Goal: Task Accomplishment & Management: Manage account settings

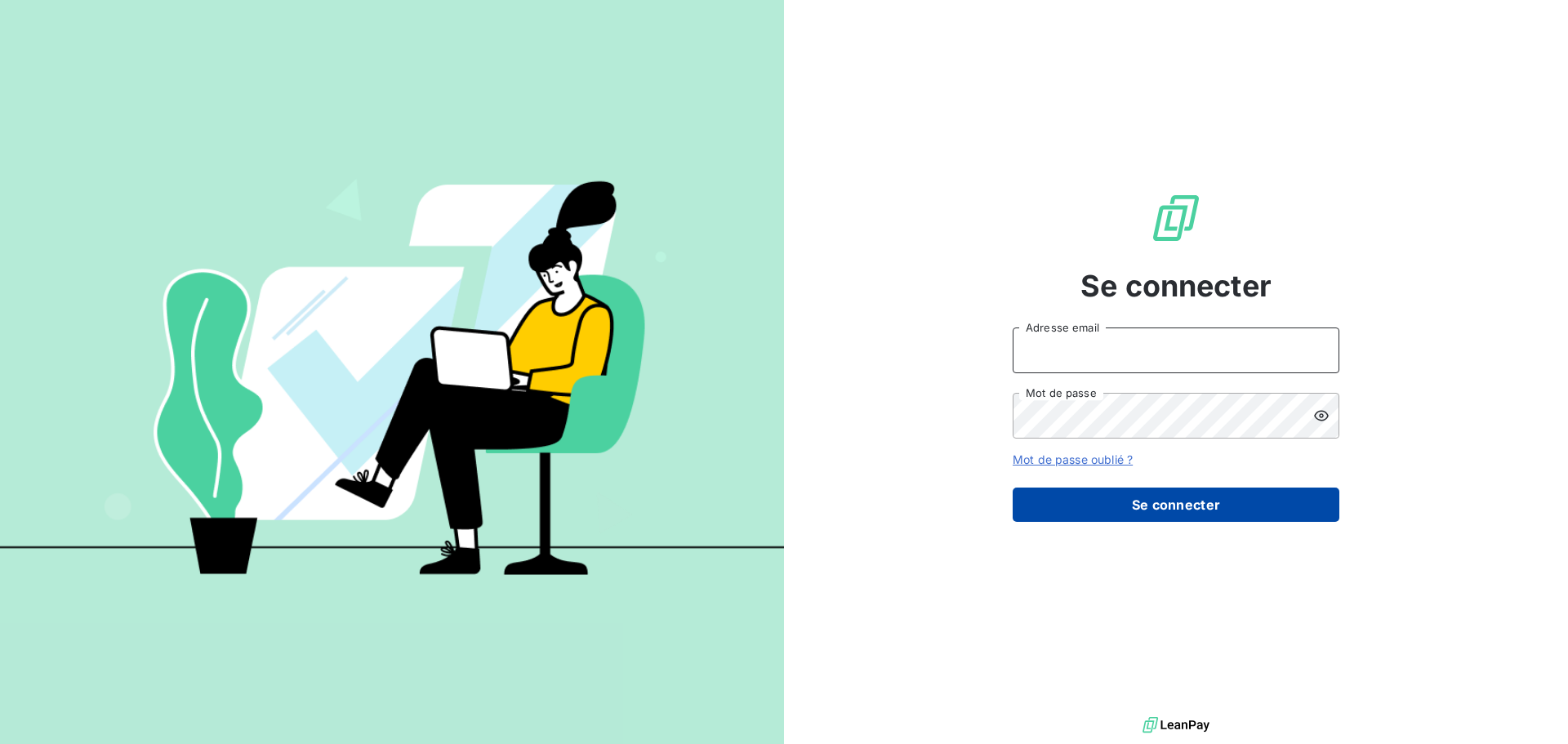
type input "[PERSON_NAME][EMAIL_ADDRESS][DOMAIN_NAME]"
click at [1126, 507] on button "Se connecter" at bounding box center [1175, 504] width 326 height 34
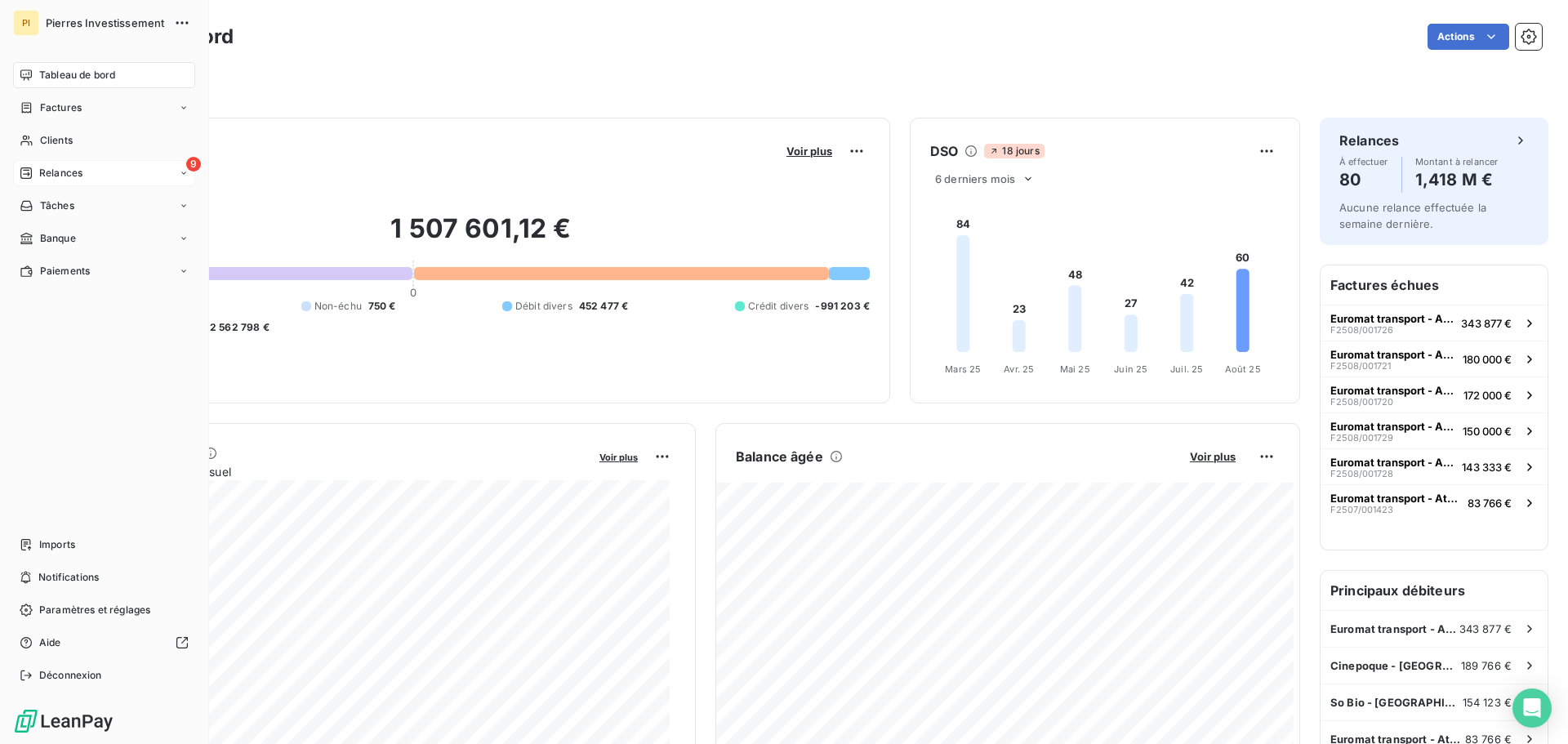
click at [57, 170] on span "Relances" at bounding box center [61, 174] width 44 height 15
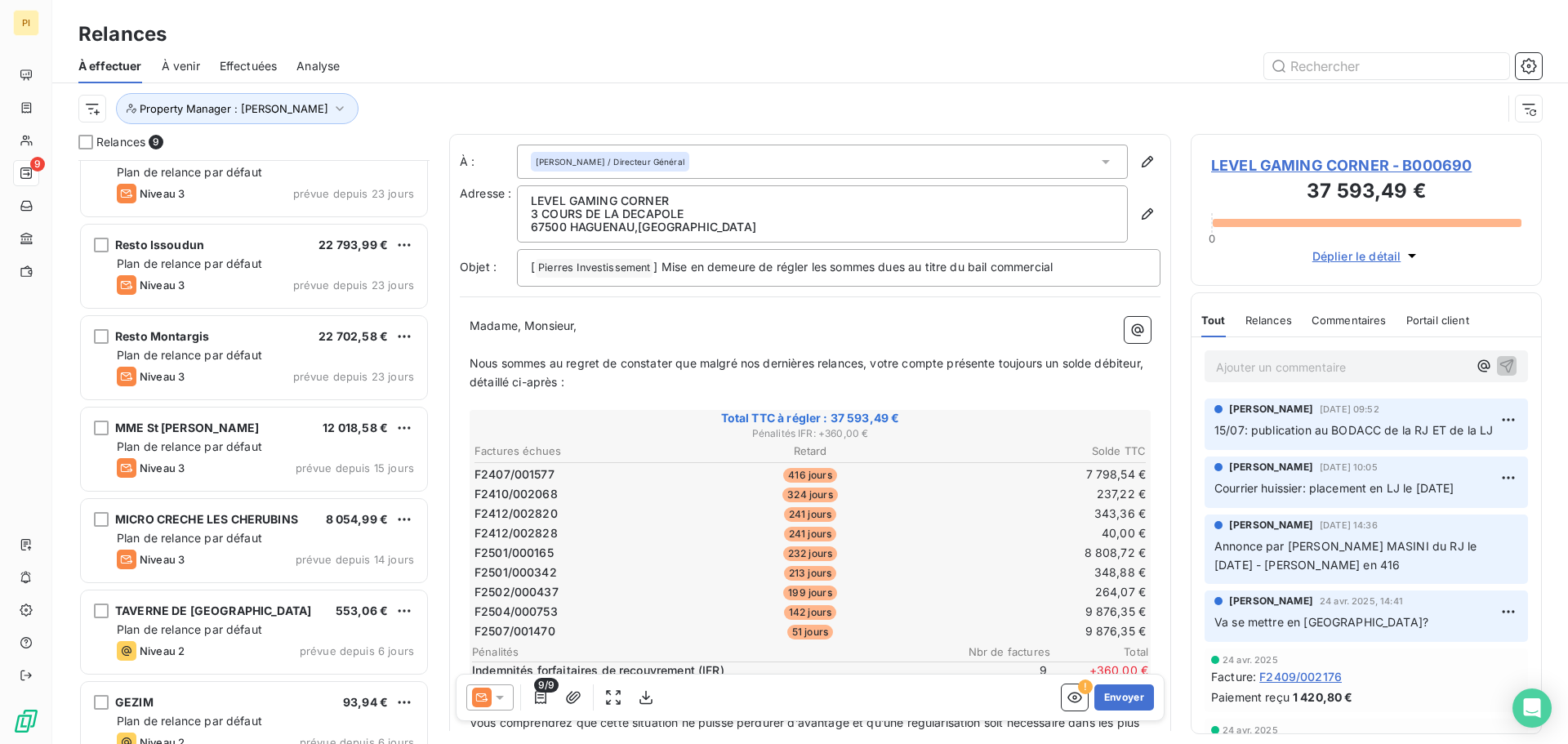
scroll to position [240, 0]
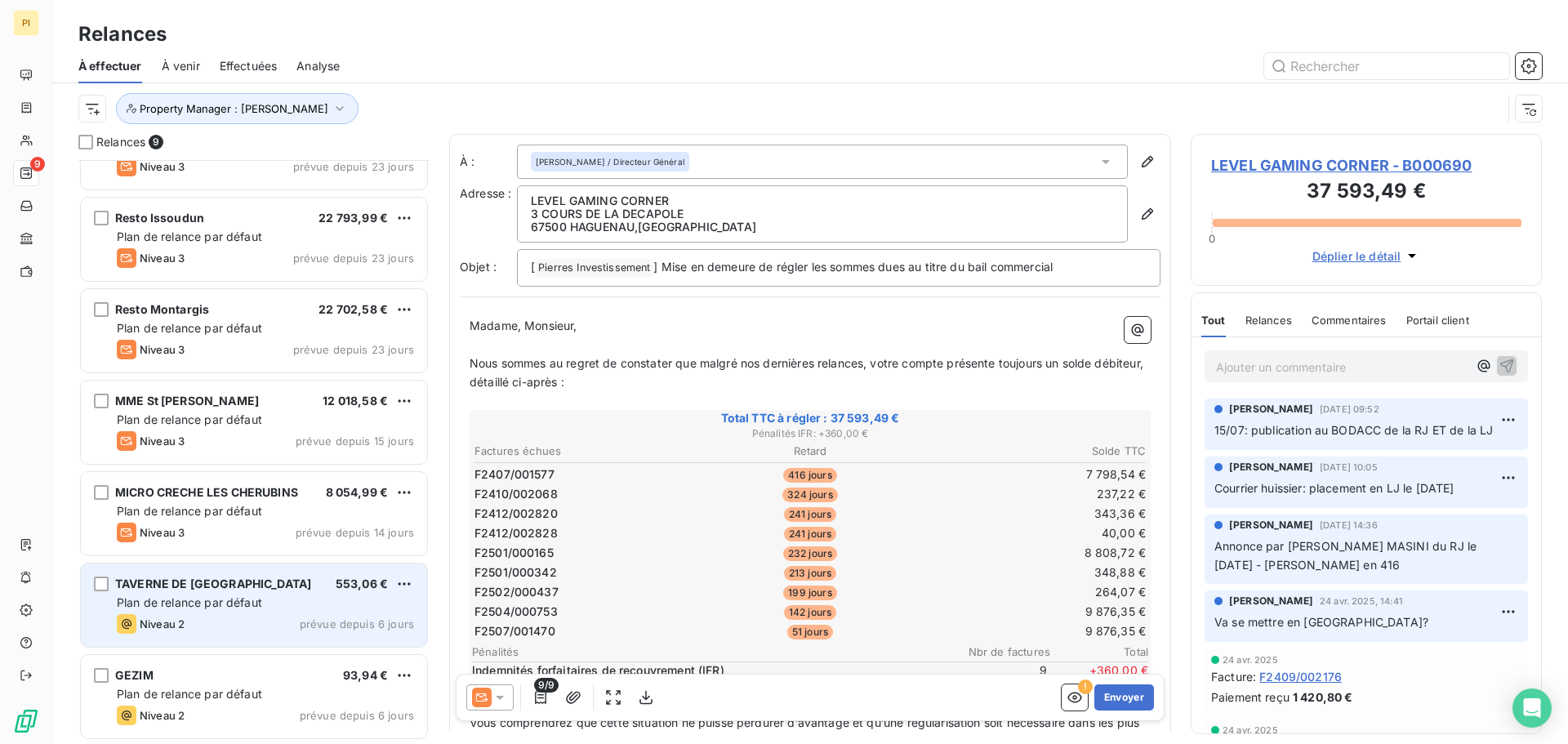
click at [305, 619] on span "prévue depuis 6 jours" at bounding box center [357, 624] width 114 height 13
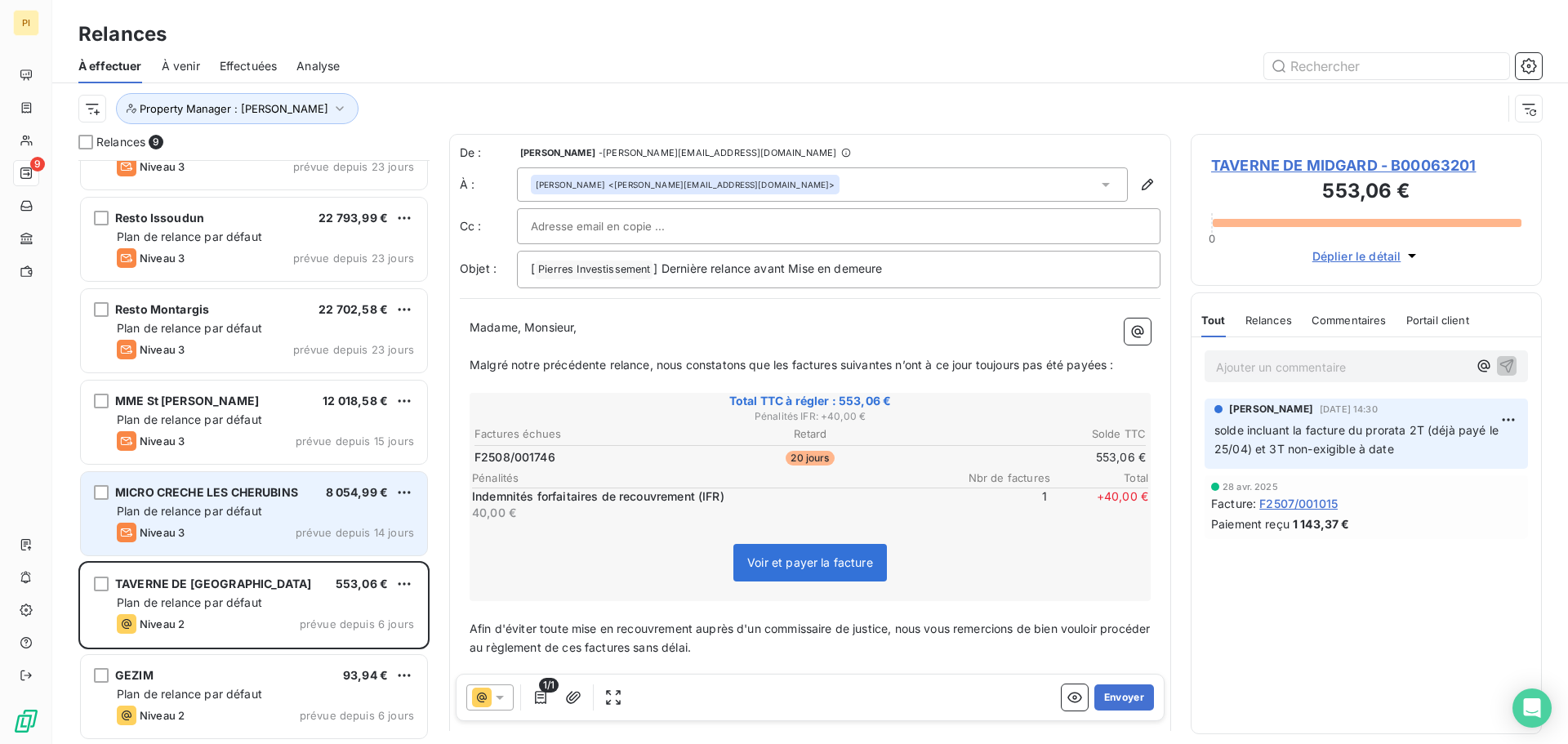
click at [264, 515] on div "Plan de relance par défaut" at bounding box center [265, 511] width 297 height 16
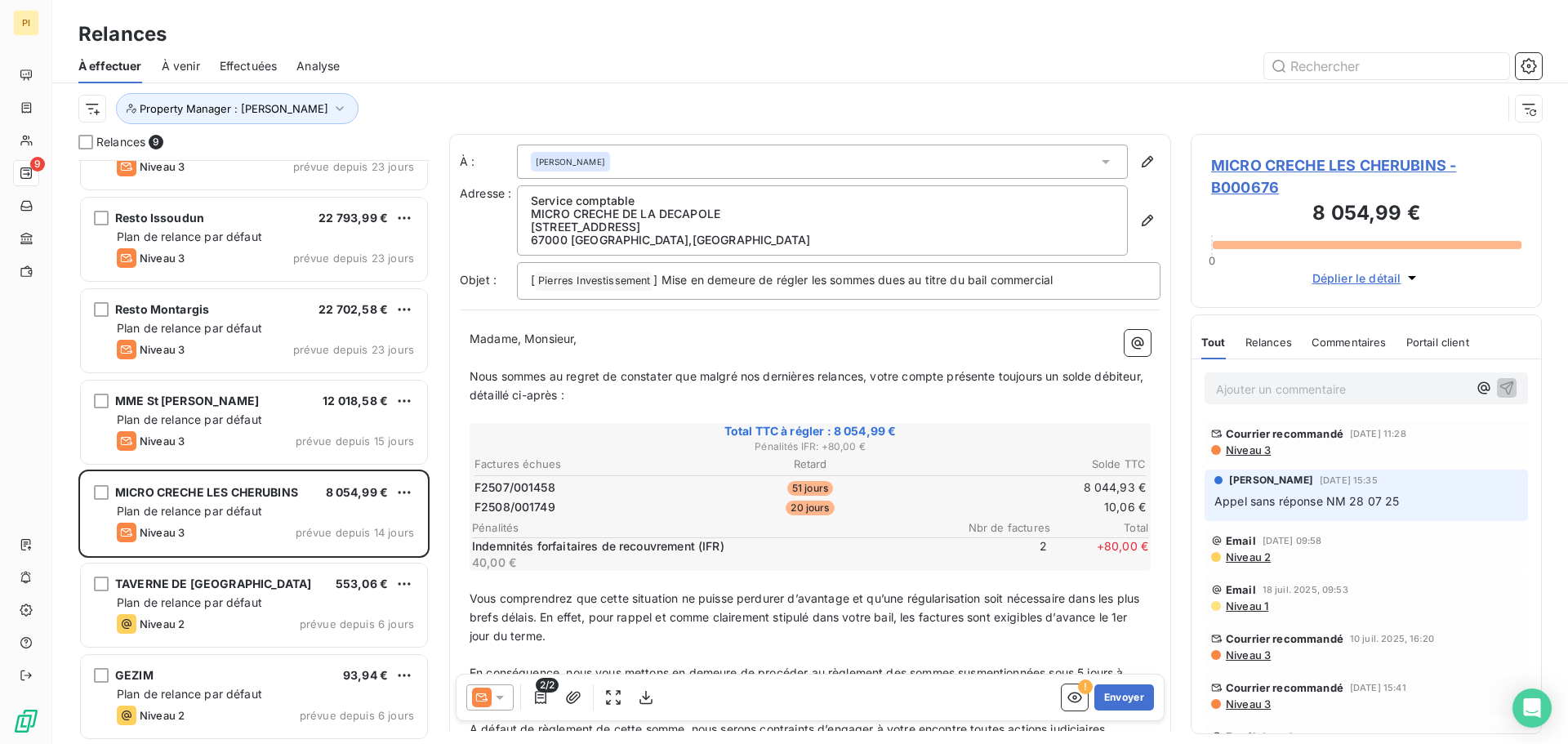
click at [1377, 503] on span "Appel sans réponse NM 28 07 25" at bounding box center [1307, 501] width 185 height 14
click at [1189, 398] on div "Relances 9 SV LIBRAIRIE 52 384,17 € Plan de relance par défaut Niveau 2 prévue …" at bounding box center [810, 439] width 1516 height 610
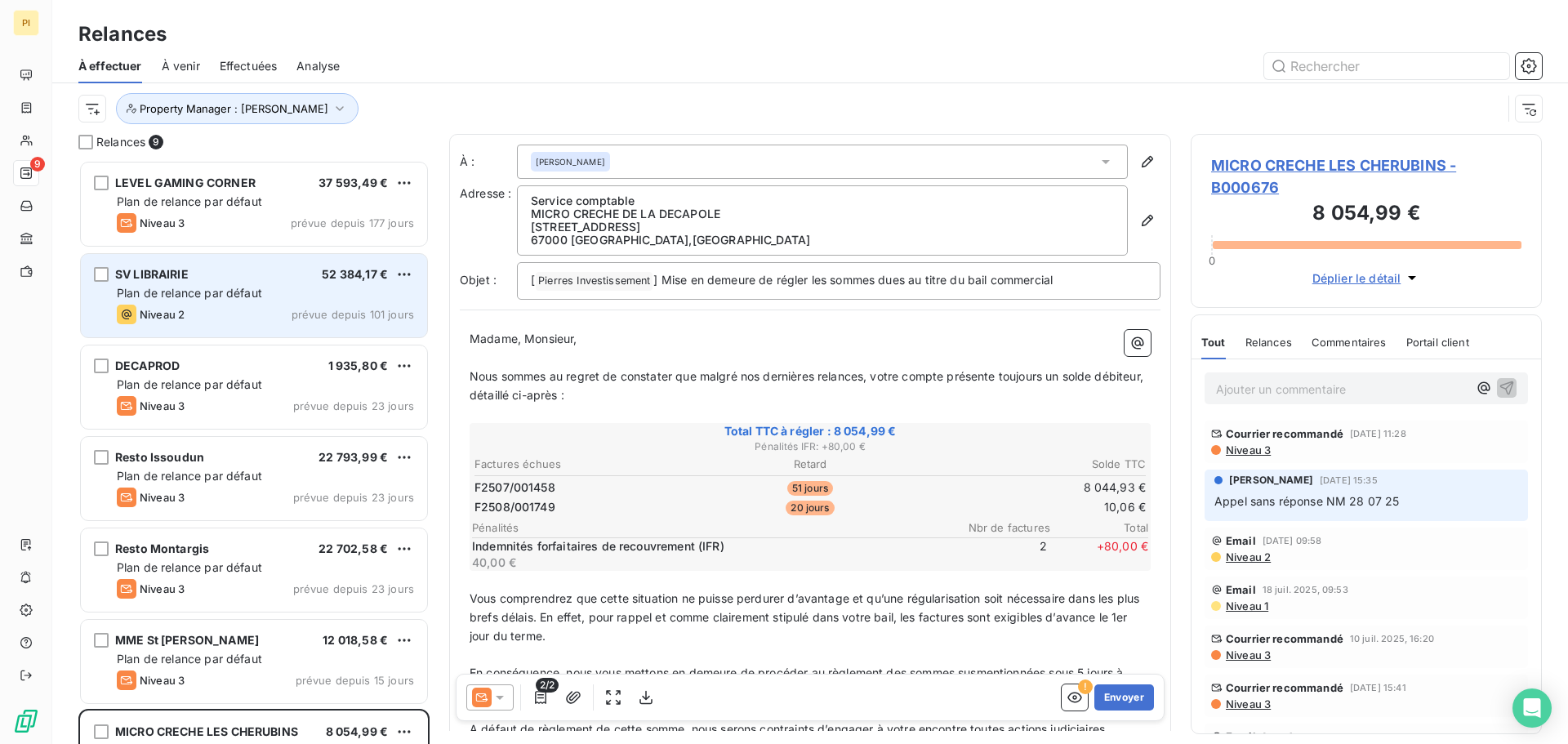
click at [257, 284] on div "SV LIBRAIRIE 52 384,17 € Plan de relance par défaut Niveau 2 prévue depuis 101 …" at bounding box center [253, 295] width 346 height 83
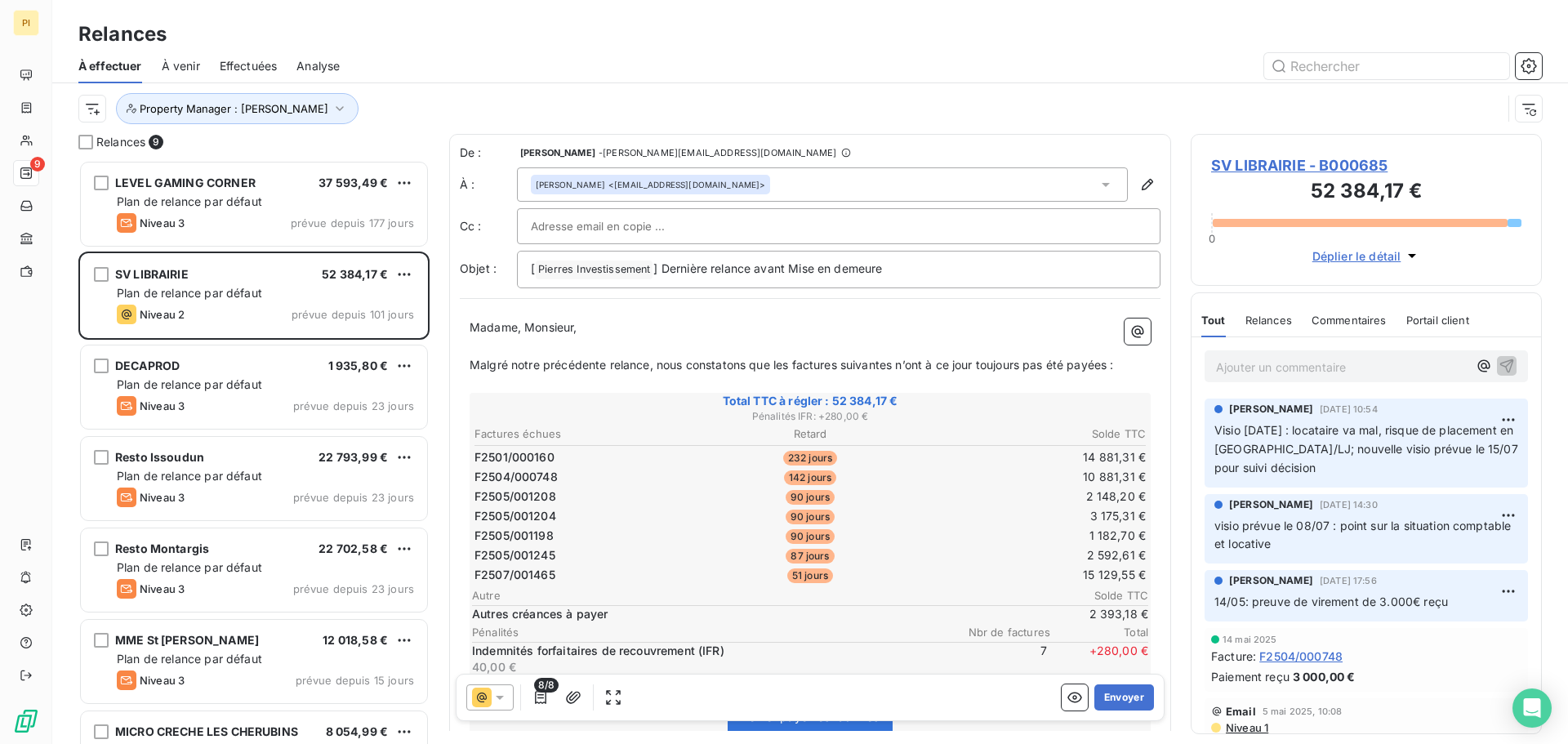
click at [1371, 370] on p "Ajouter un commentaire ﻿" at bounding box center [1342, 367] width 252 height 20
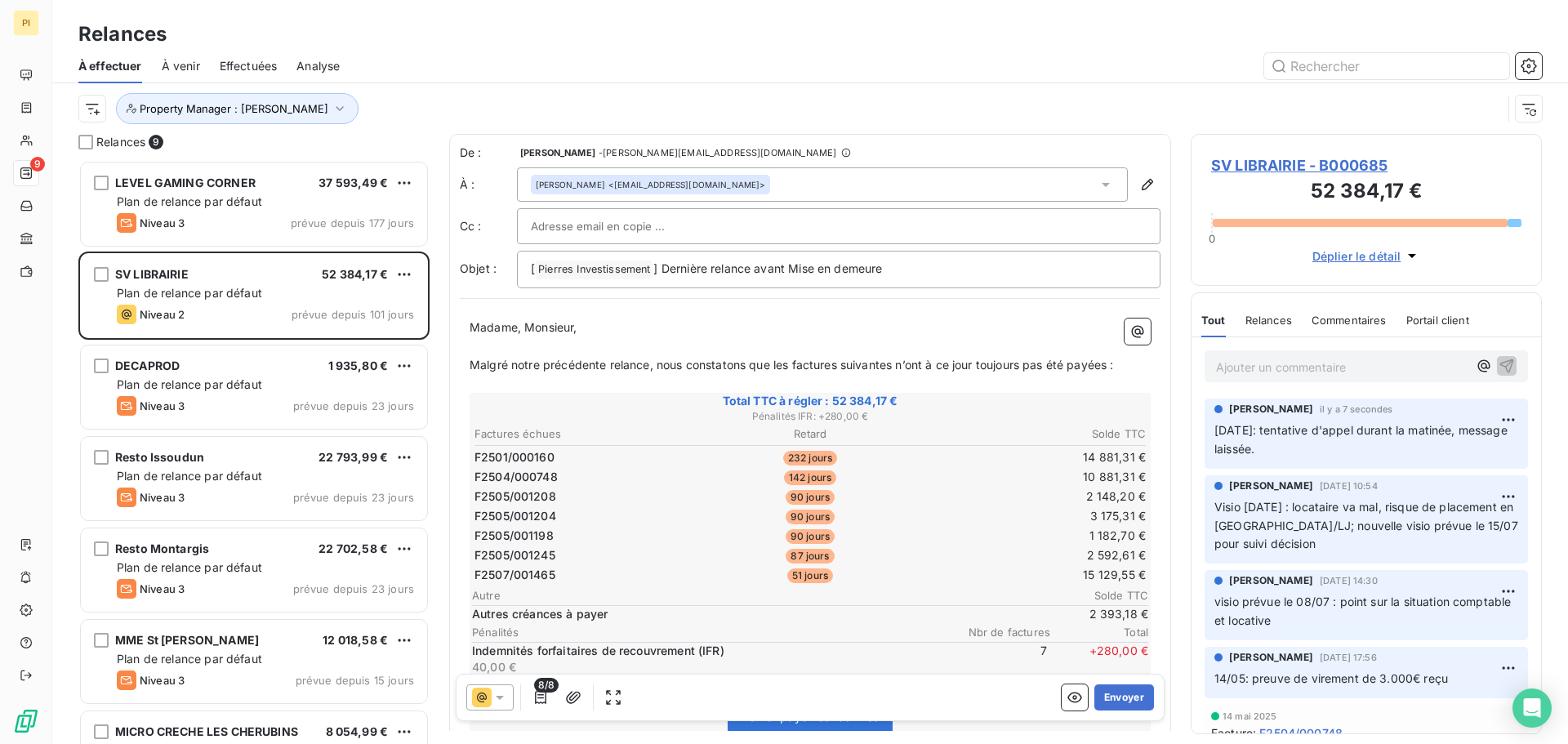
click at [1081, 107] on div "Property Manager : [PERSON_NAME]" at bounding box center [789, 108] width 1424 height 31
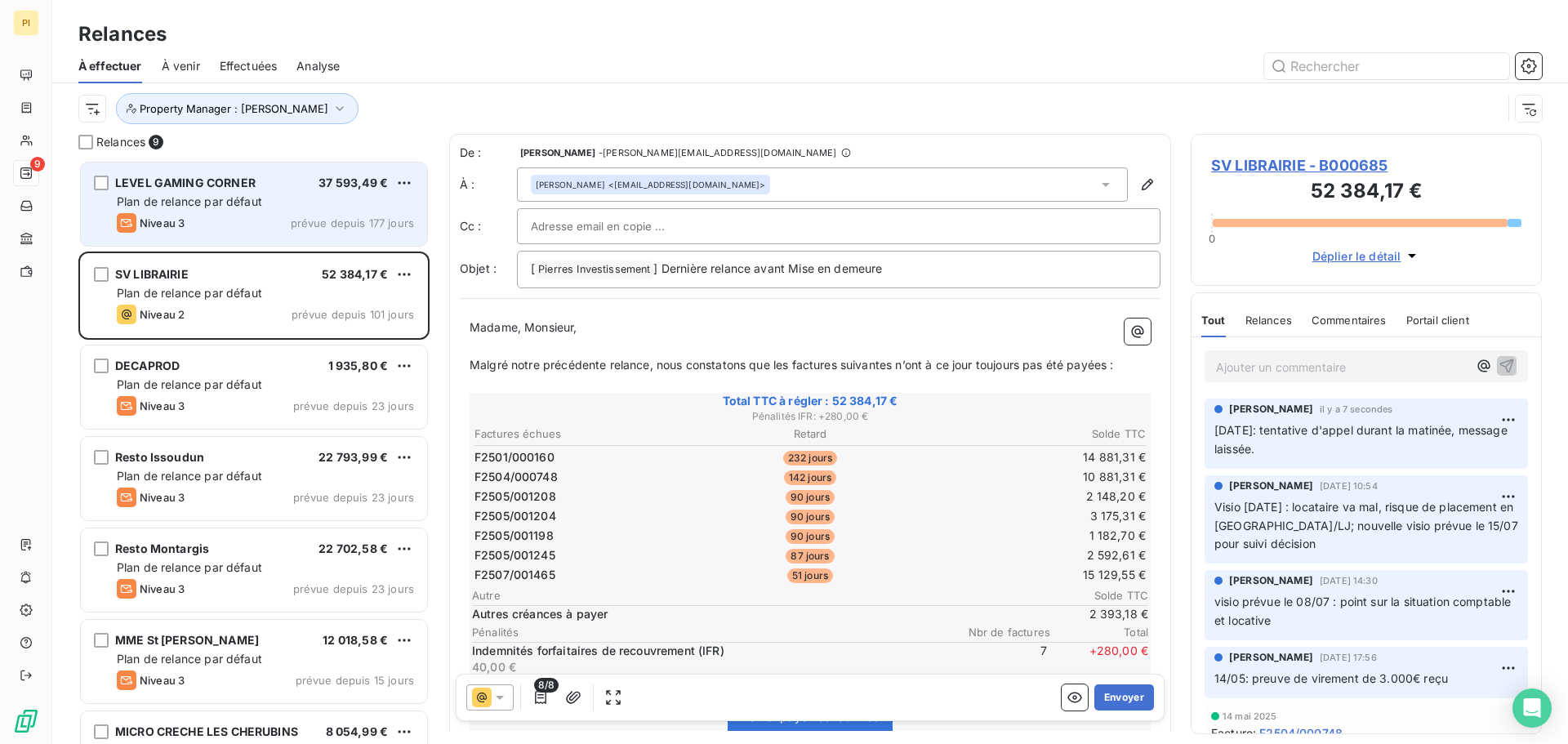
click at [349, 231] on div "Niveau 3 prévue depuis 177 jours" at bounding box center [265, 222] width 297 height 19
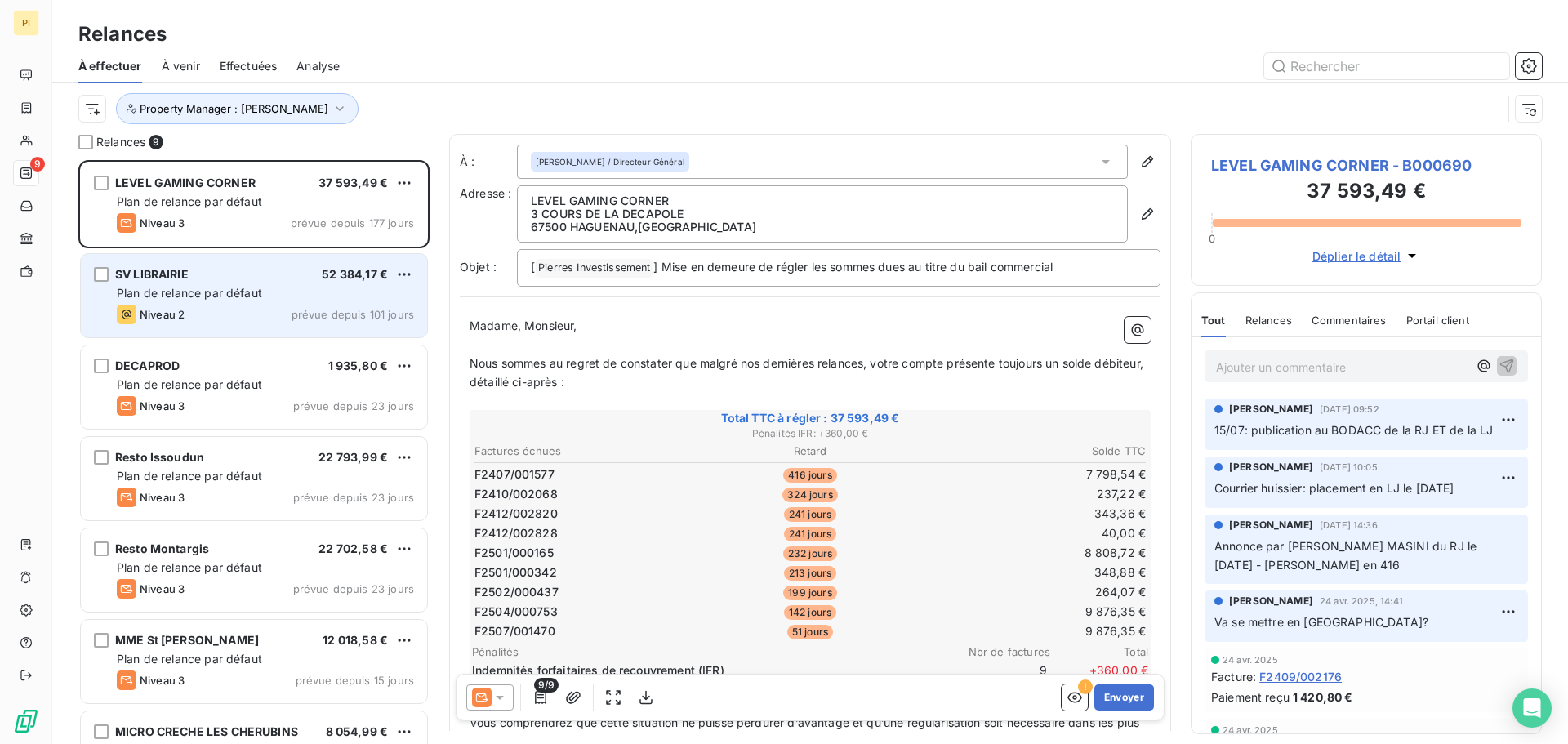
click at [334, 318] on span "prévue depuis 101 jours" at bounding box center [353, 315] width 122 height 13
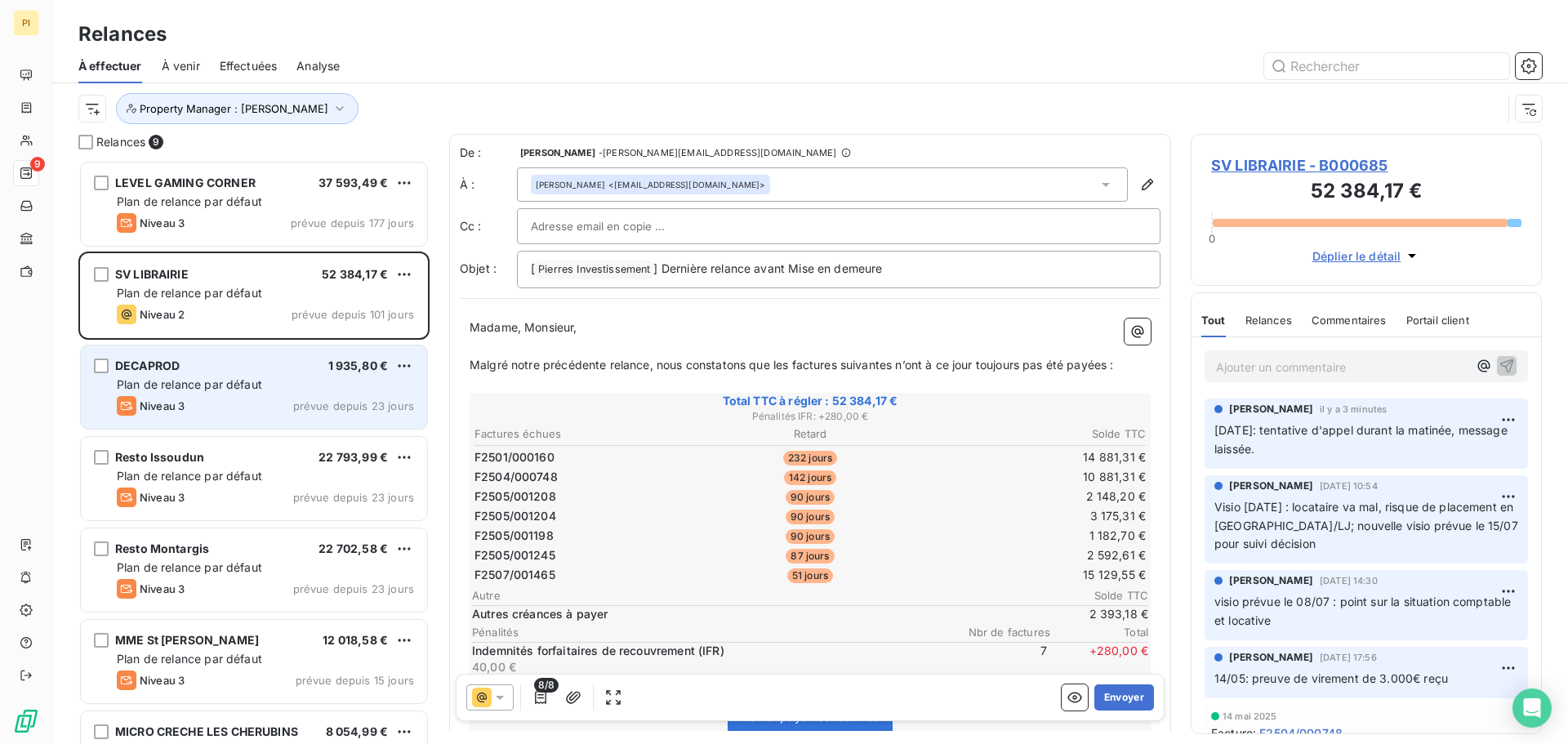
click at [250, 372] on div "DECAPROD 1 935,80 €" at bounding box center [265, 366] width 297 height 15
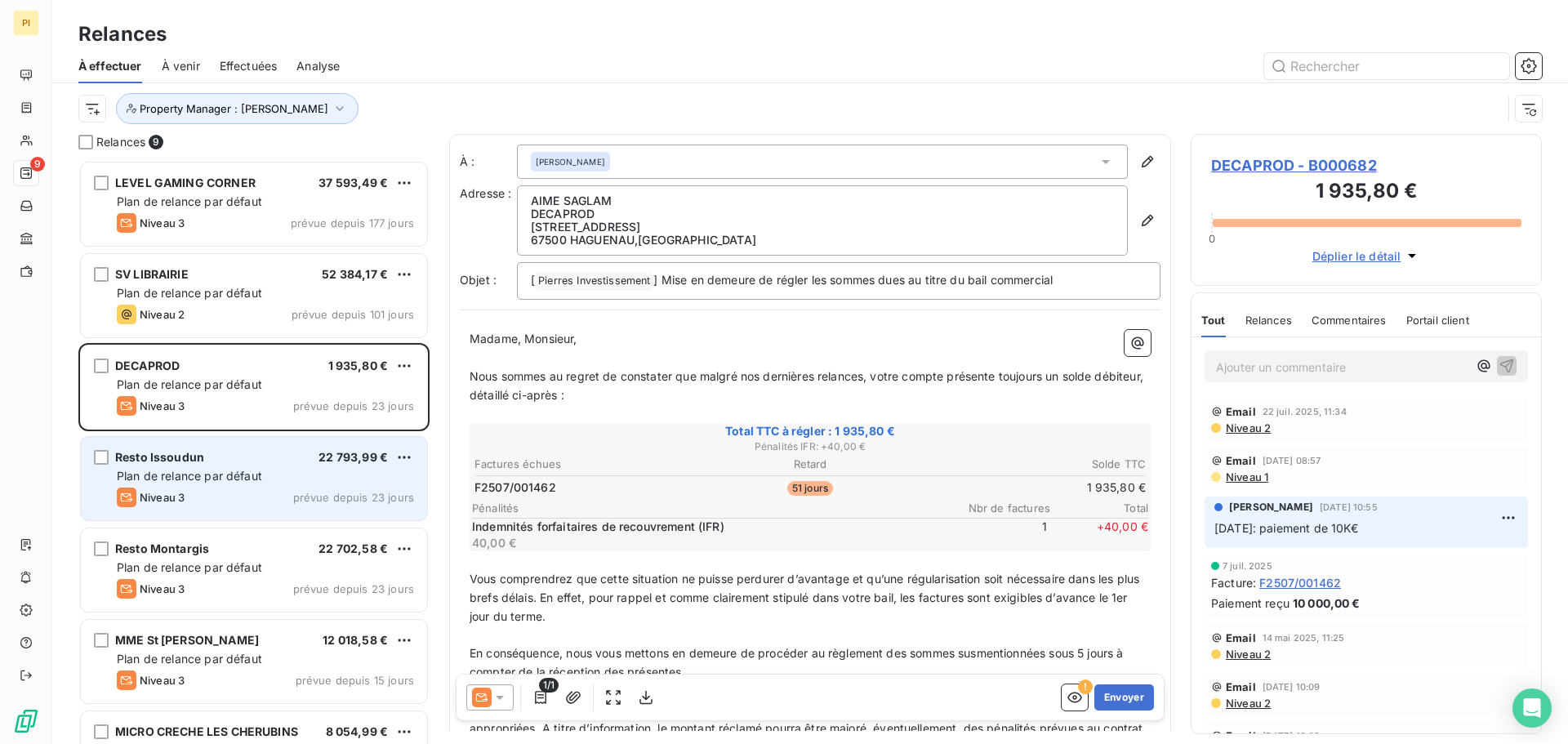
click at [189, 474] on span "Plan de relance par défaut" at bounding box center [189, 476] width 145 height 14
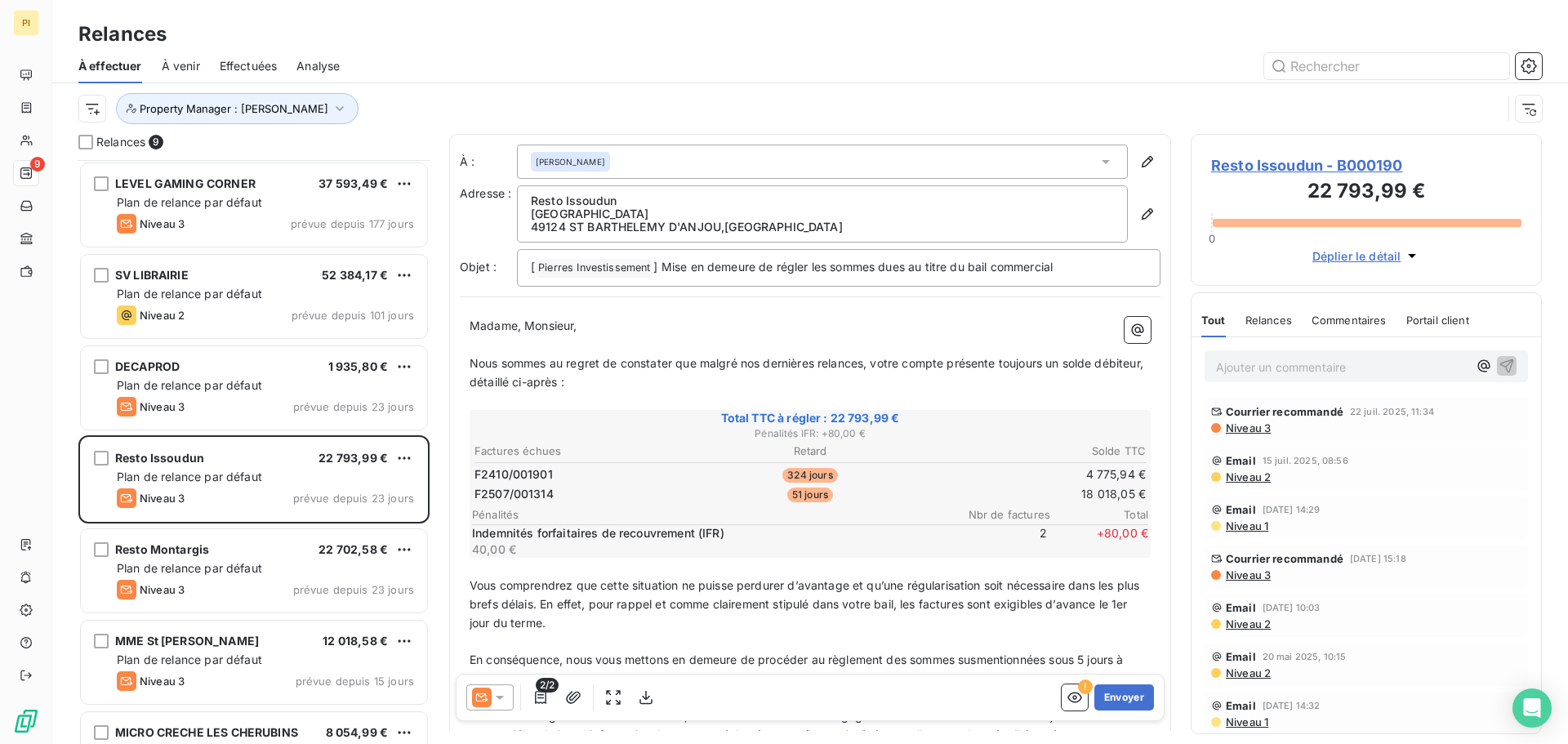
scroll to position [240, 0]
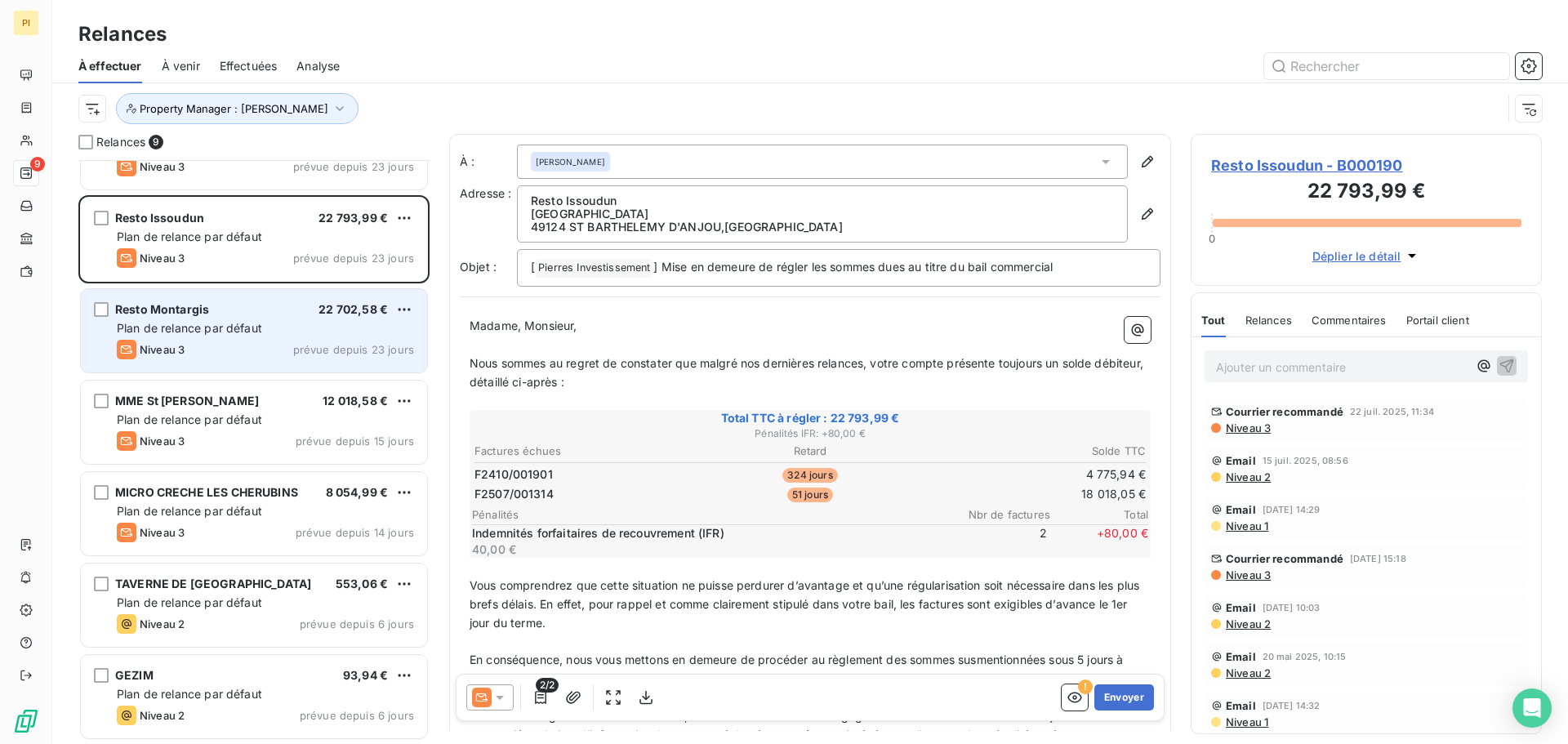
click at [284, 365] on div "Resto Montargis 22 702,58 € Plan de relance par défaut Niveau 3 prévue depuis 2…" at bounding box center [253, 330] width 346 height 83
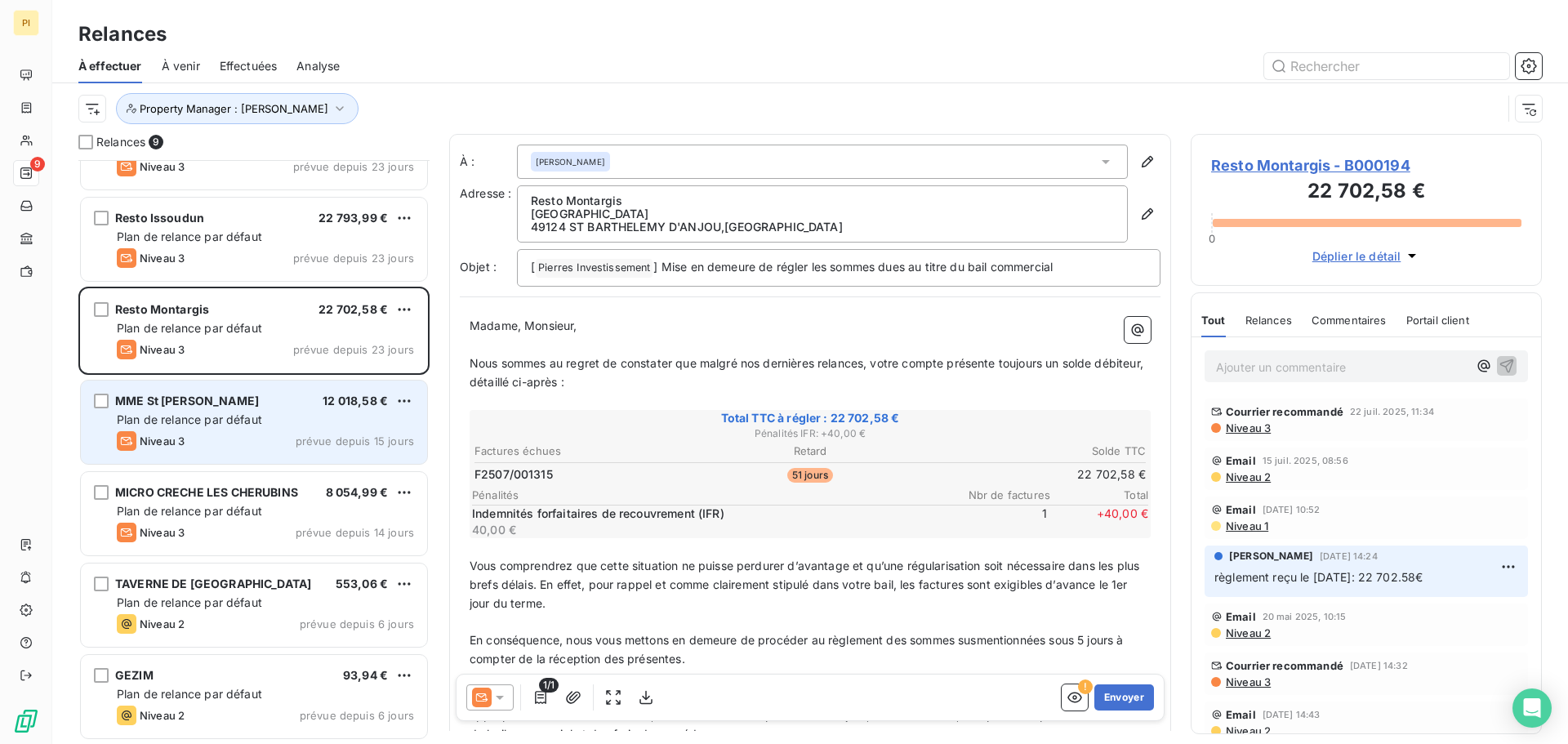
click at [198, 412] on div "Plan de relance par défaut" at bounding box center [265, 419] width 297 height 16
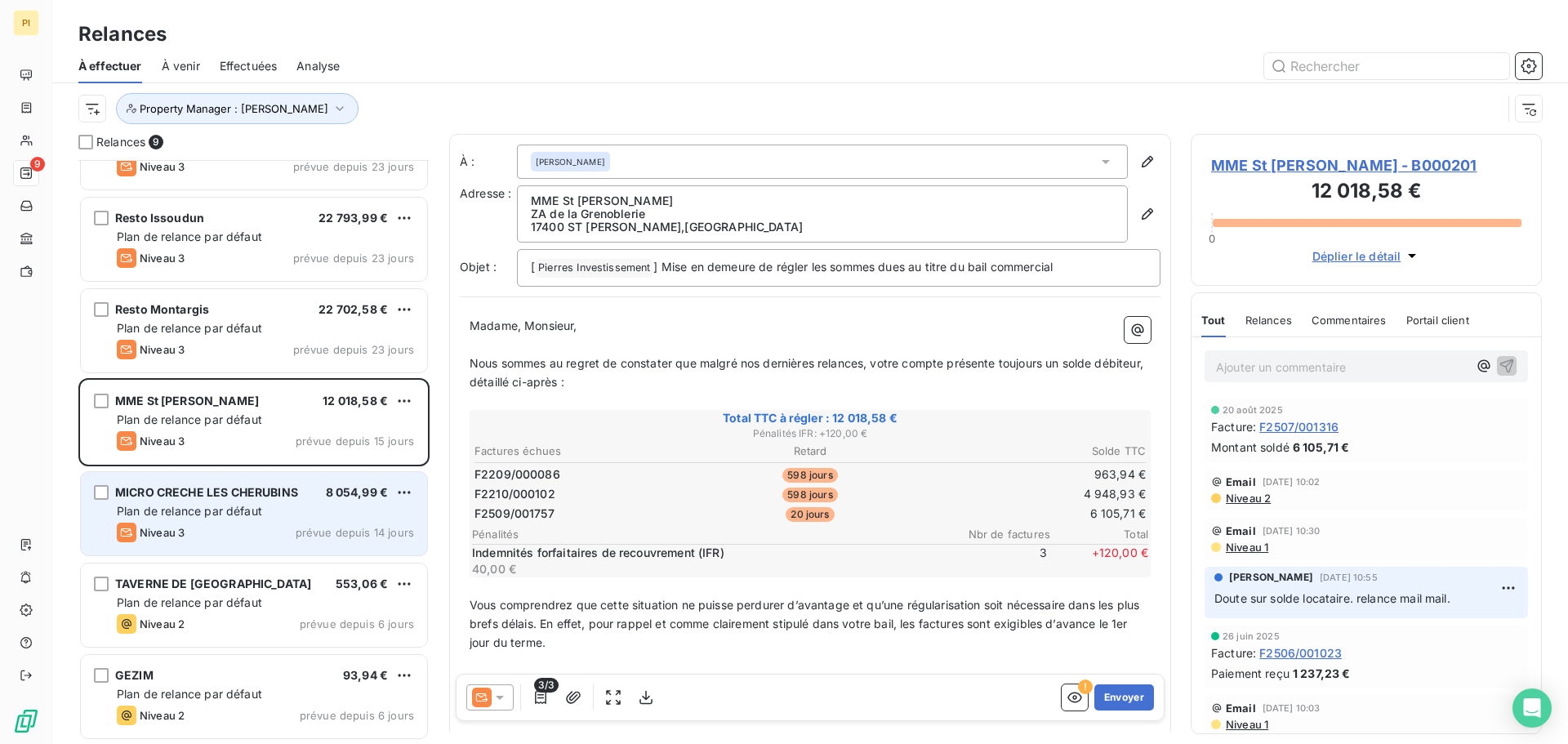
click at [253, 506] on span "Plan de relance par défaut" at bounding box center [189, 511] width 145 height 14
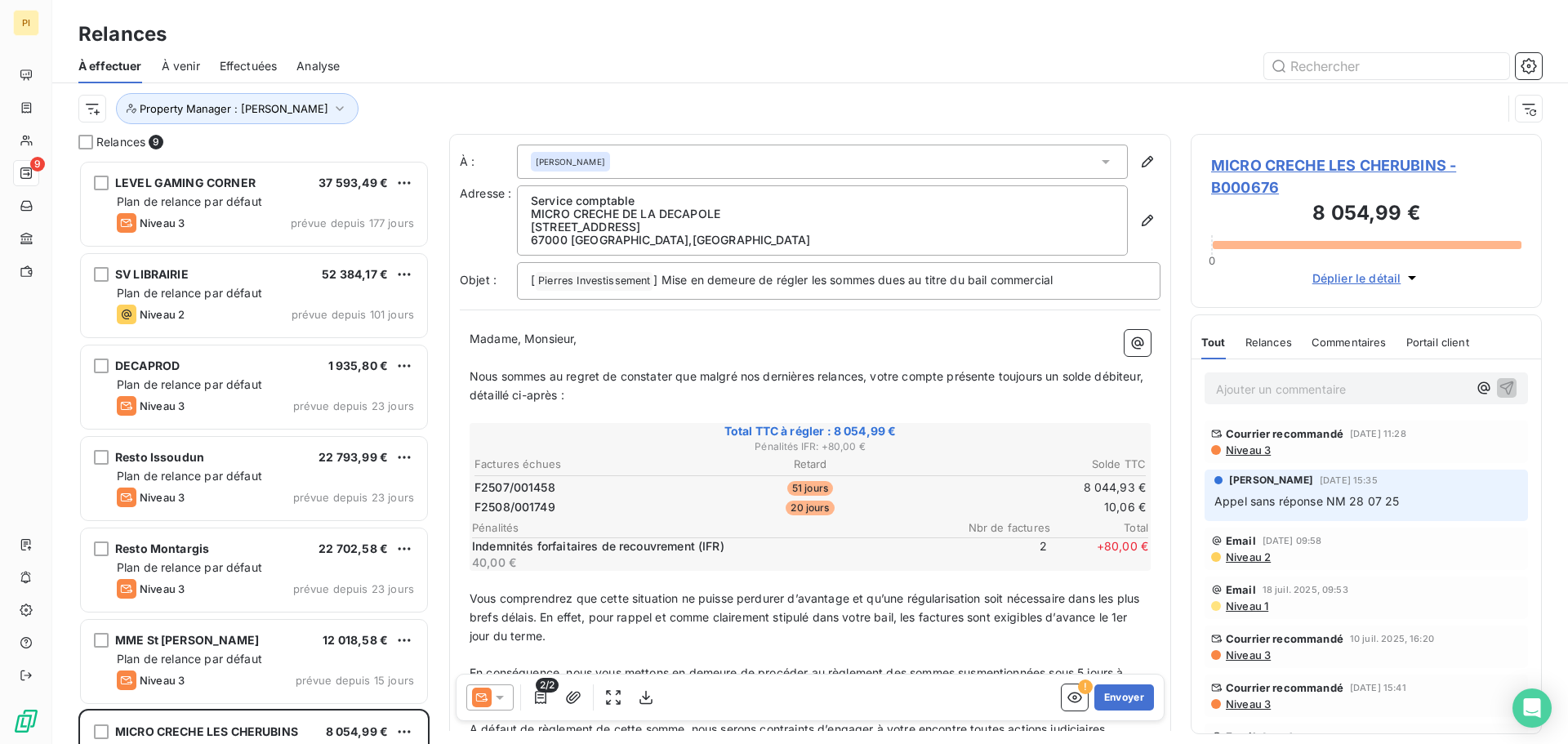
click at [1313, 385] on p "Ajouter un commentaire ﻿" at bounding box center [1342, 389] width 252 height 20
click at [975, 72] on div at bounding box center [951, 65] width 1183 height 26
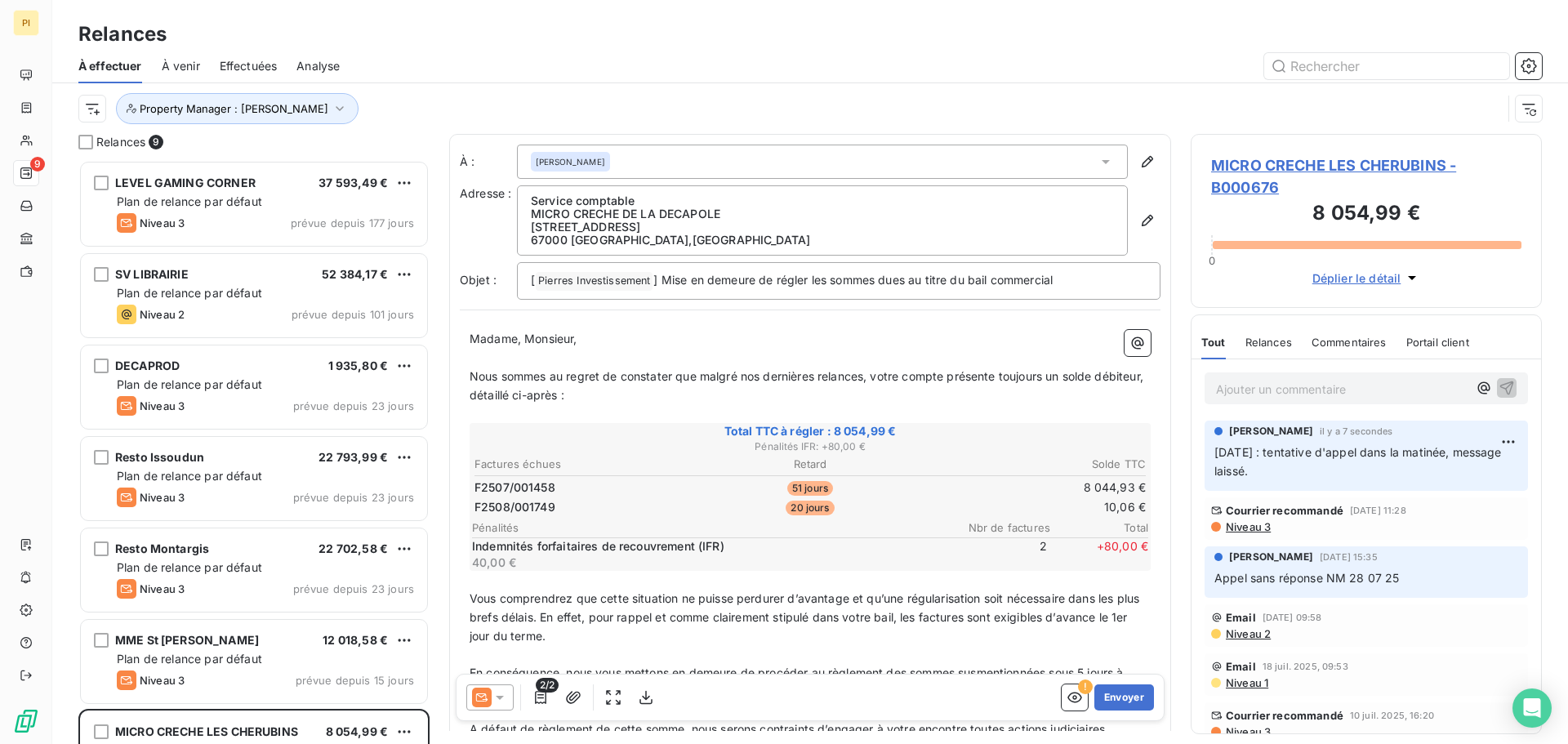
click at [572, 75] on div at bounding box center [951, 65] width 1183 height 26
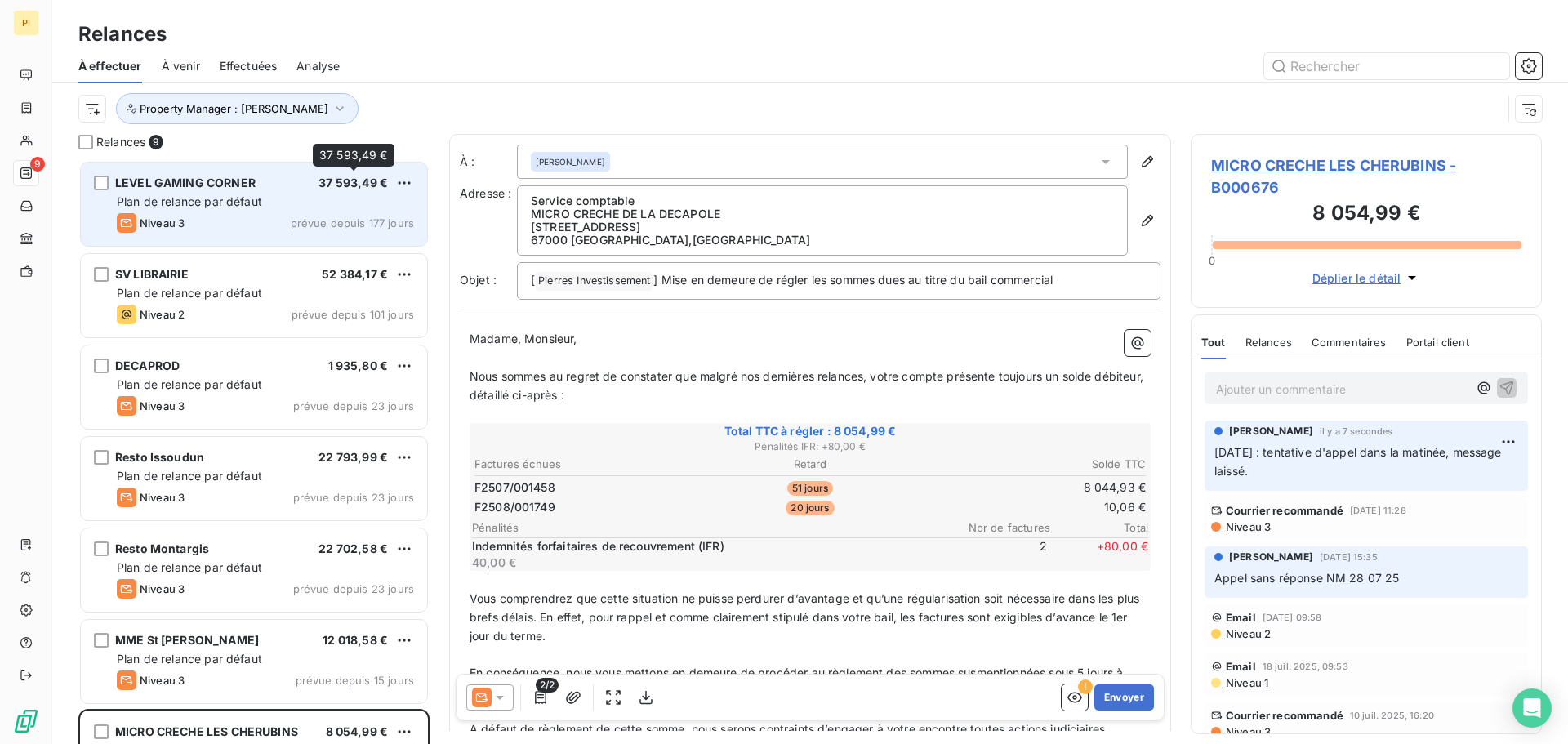
scroll to position [240, 0]
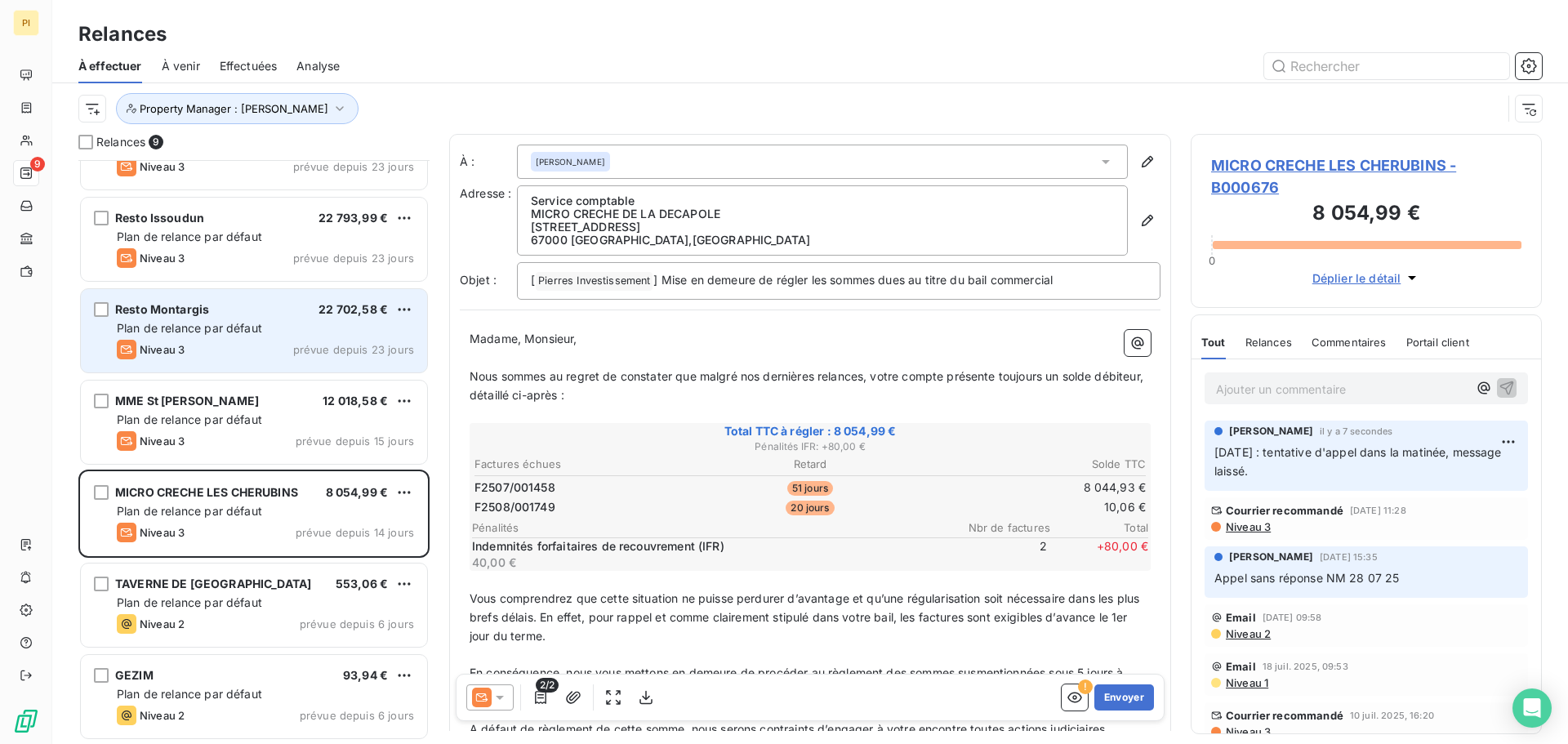
click at [263, 349] on div "Niveau 3 prévue depuis 23 jours" at bounding box center [265, 349] width 297 height 19
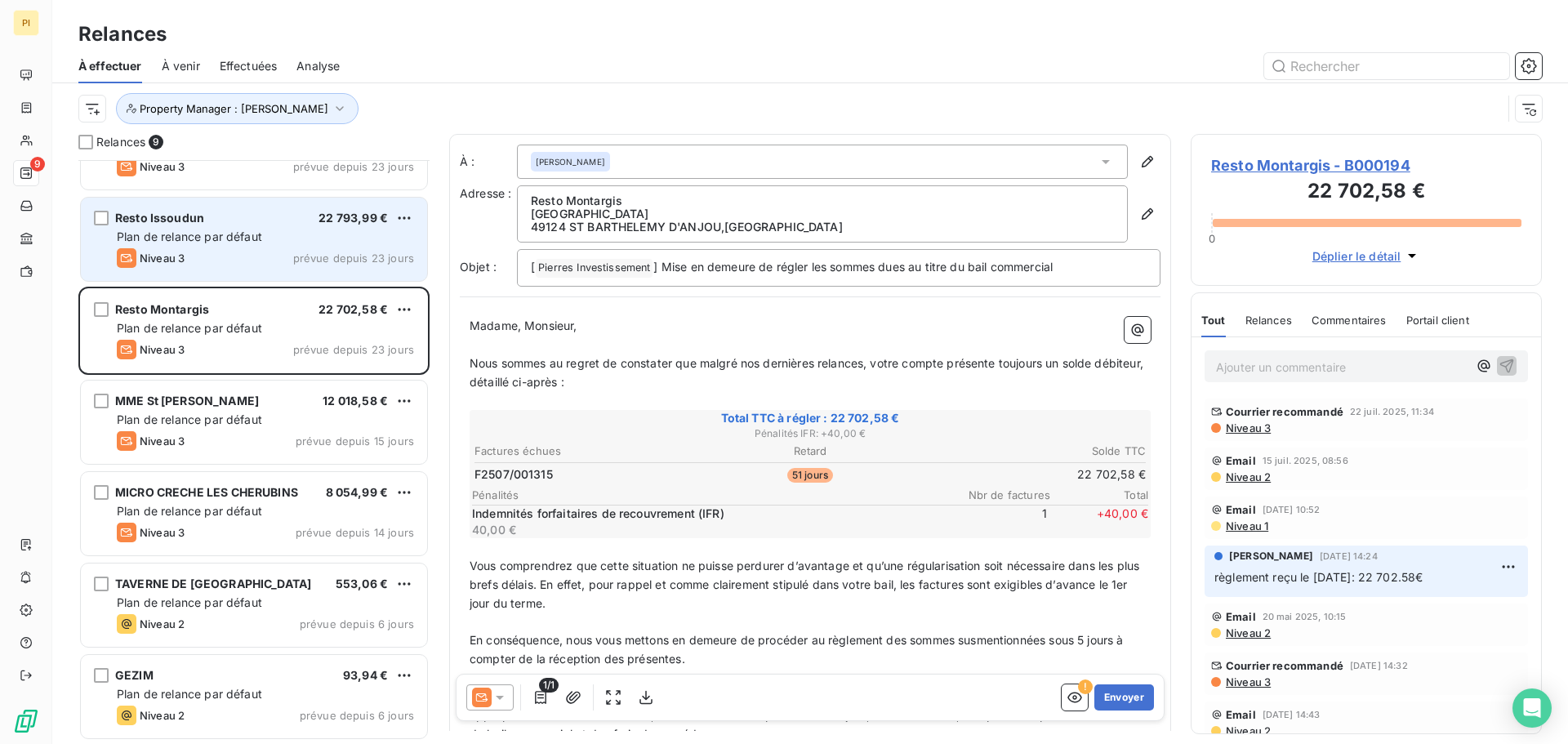
click at [326, 220] on span "22 793,99 €" at bounding box center [353, 217] width 70 height 14
